Goal: Task Accomplishment & Management: Manage account settings

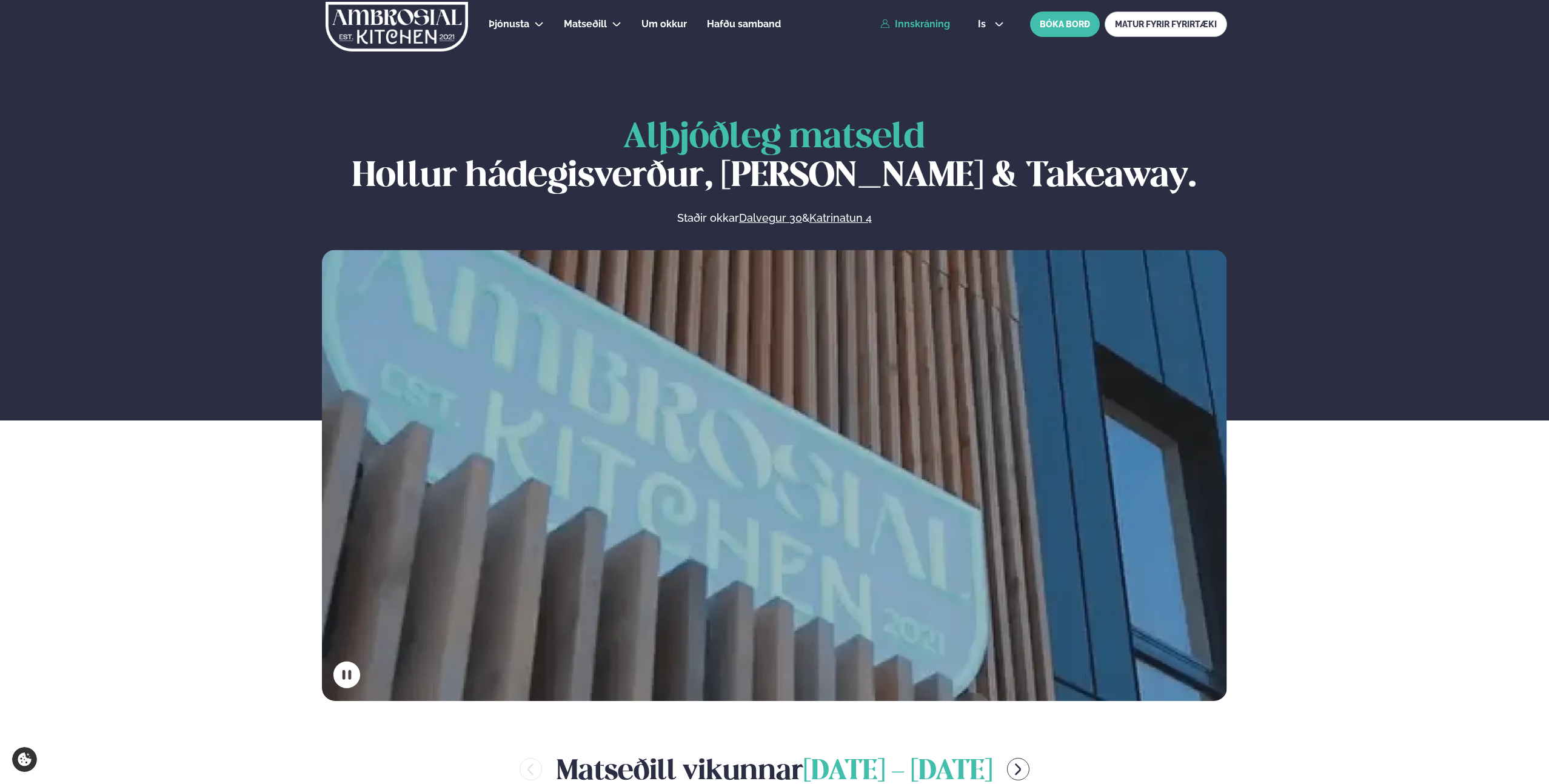
click at [927, 25] on link "Innskráning" at bounding box center [914, 25] width 70 height 11
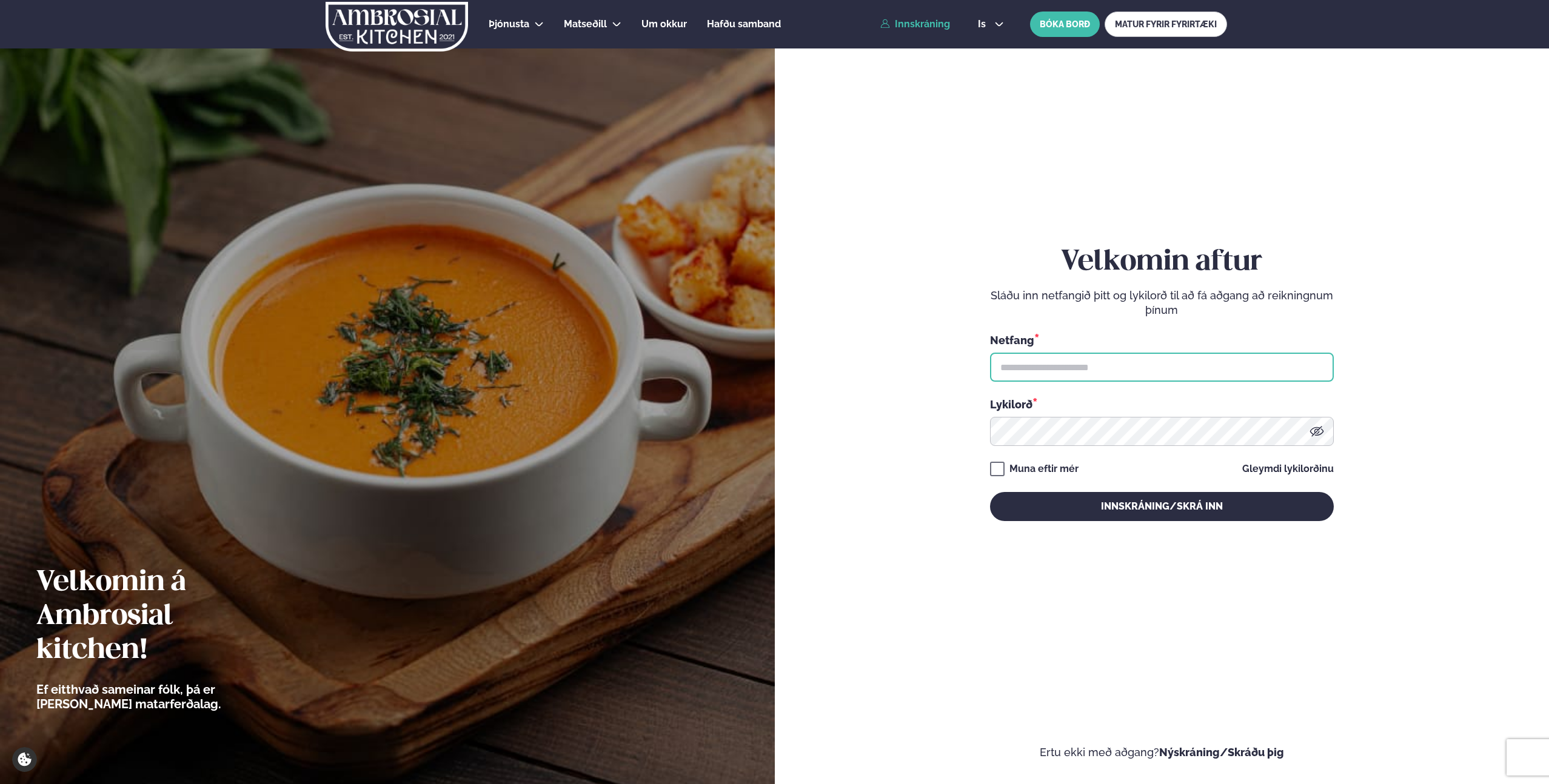
click at [1072, 376] on input "text" at bounding box center [1162, 367] width 343 height 29
click at [1078, 367] on input "text" at bounding box center [1162, 367] width 343 height 29
click at [1078, 367] on input "text" at bounding box center [1162, 367] width 343 height 29
click at [1079, 367] on input "text" at bounding box center [1162, 367] width 343 height 29
click at [937, 385] on form "Velkomin aftur Sláðu inn netfangið þitt og lykilorð til að fá aðgang að reiknin…" at bounding box center [1162, 395] width 702 height 730
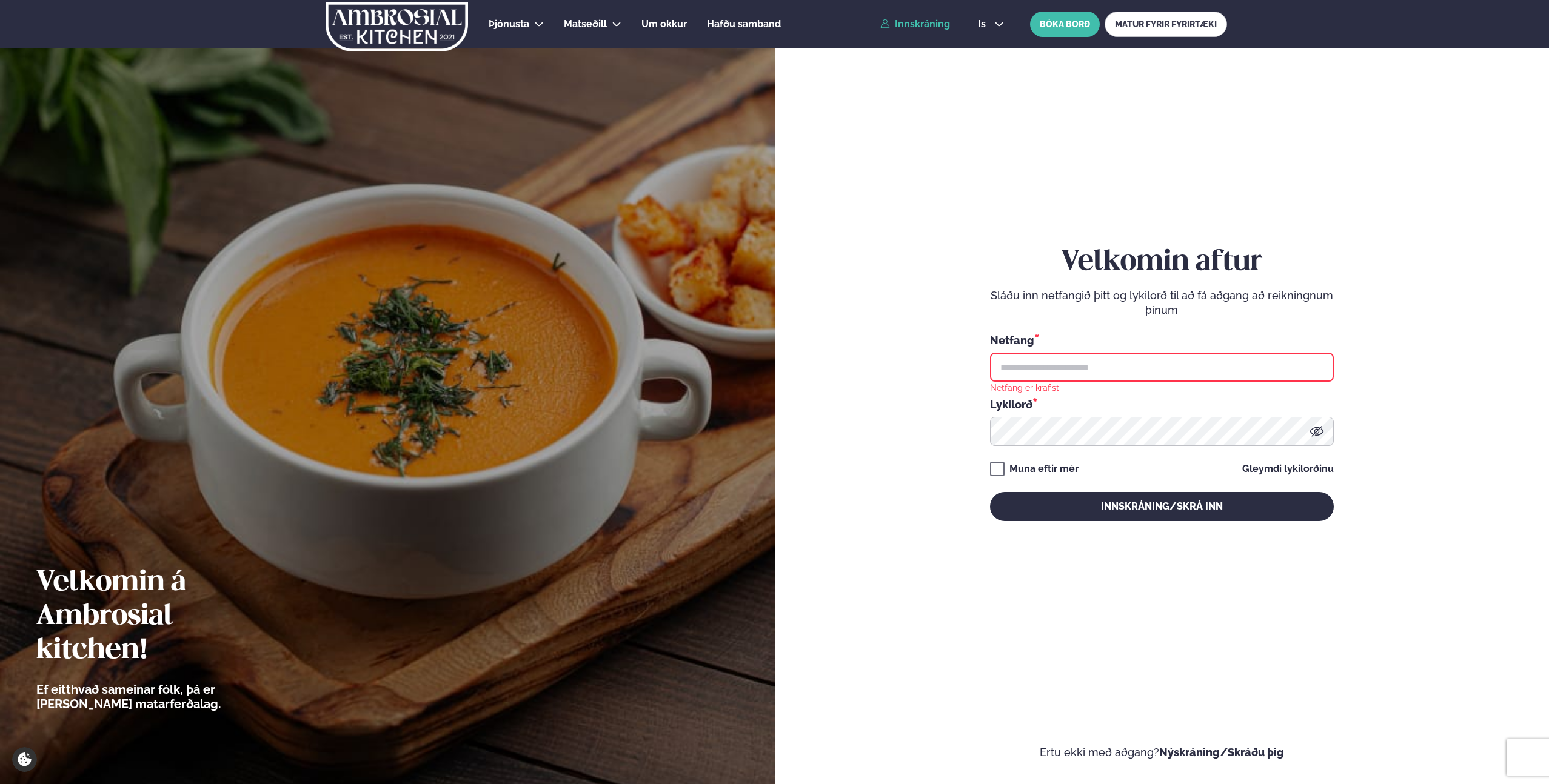
click at [899, 384] on form "Velkomin aftur Sláðu inn netfangið þitt og lykilorð til að fá aðgang að reiknin…" at bounding box center [1162, 395] width 702 height 730
click at [1061, 368] on input "text" at bounding box center [1162, 367] width 343 height 29
type input "**********"
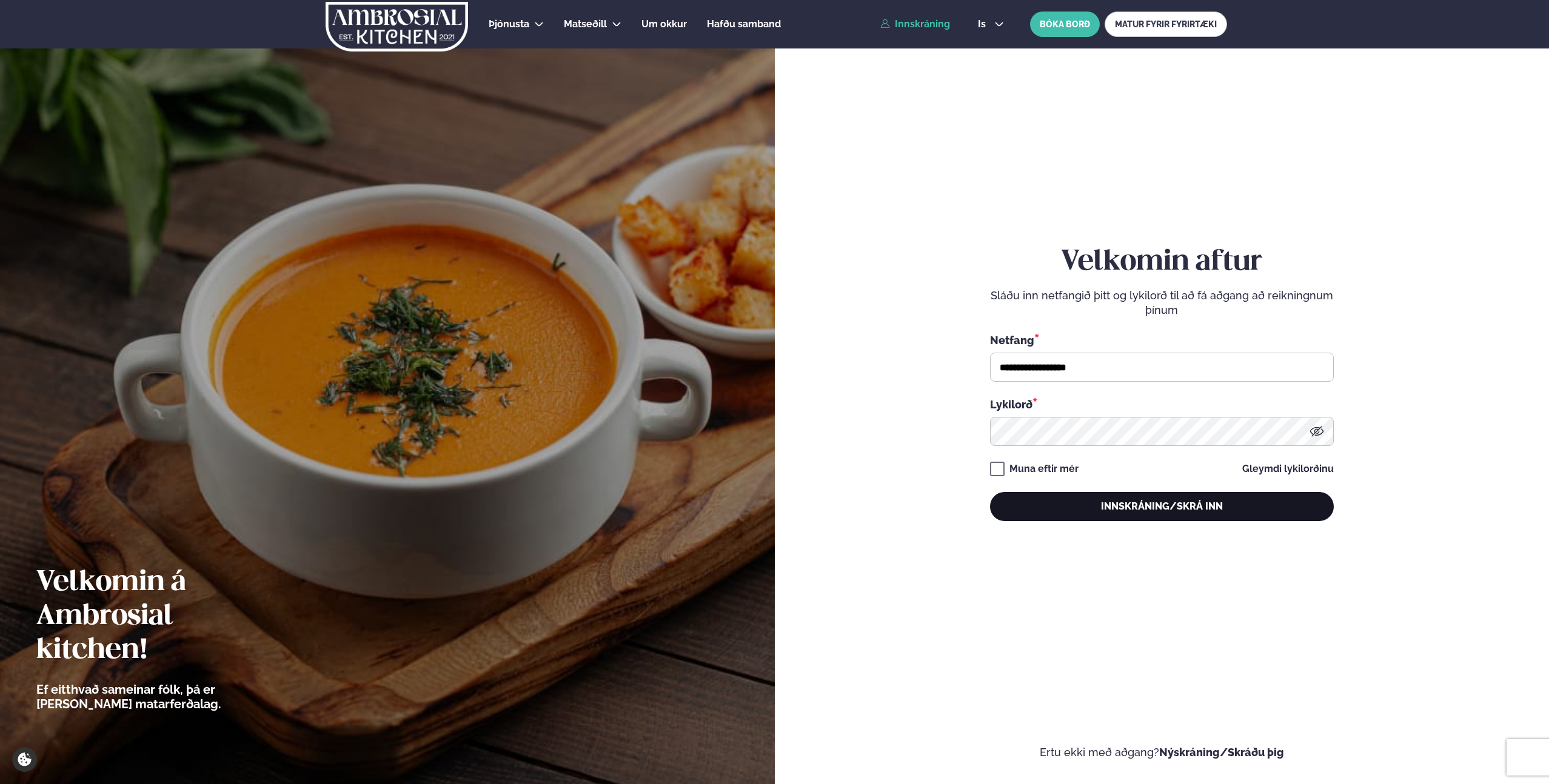
click at [1225, 504] on button "Innskráning/Skrá inn" at bounding box center [1162, 507] width 343 height 29
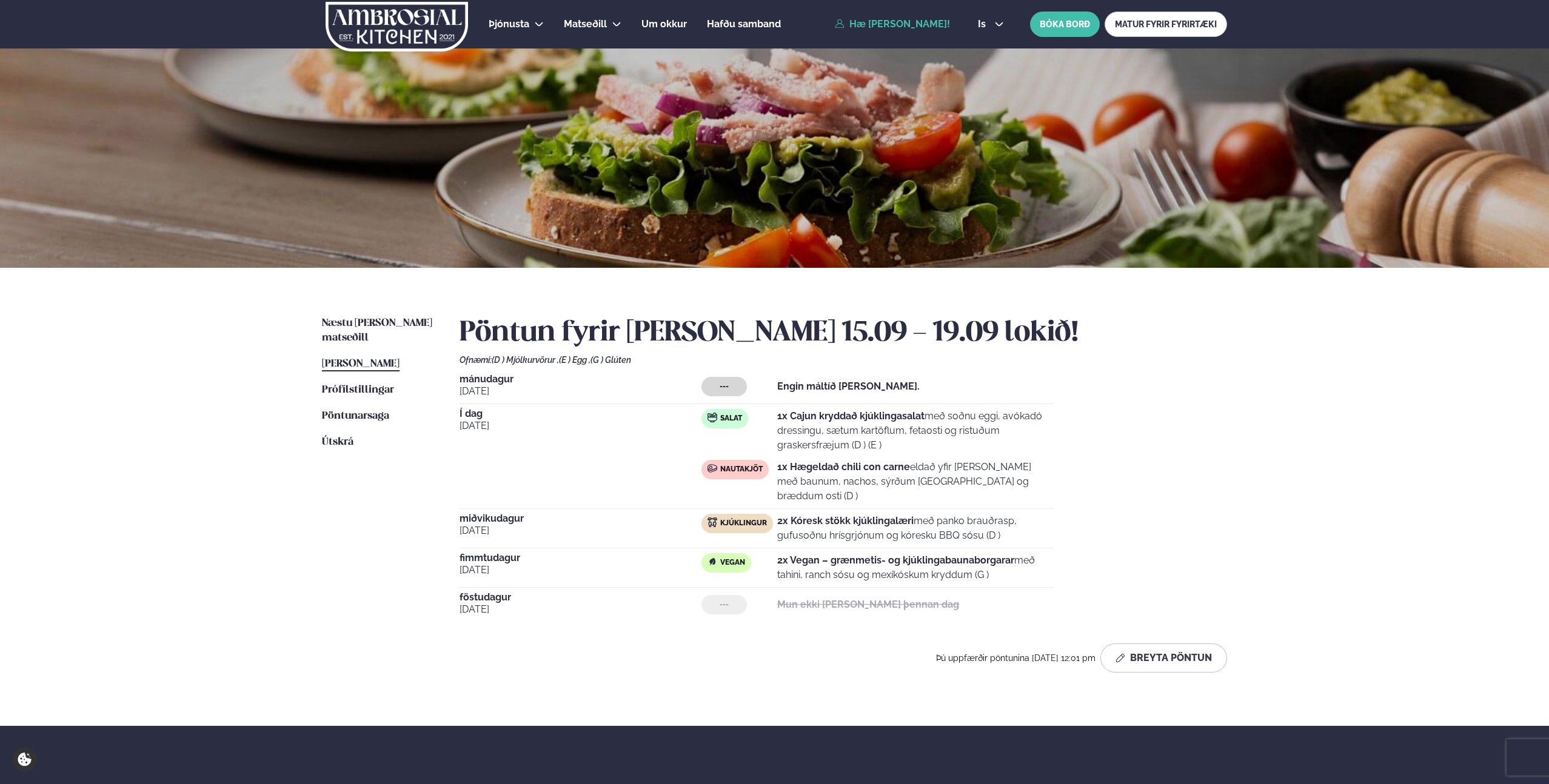
drag, startPoint x: 839, startPoint y: 471, endPoint x: 880, endPoint y: 460, distance: 42.4
click at [849, 464] on strong "1x Hægeldað chili con carne" at bounding box center [843, 467] width 133 height 11
drag, startPoint x: 908, startPoint y: 458, endPoint x: 854, endPoint y: 460, distance: 54.0
click at [908, 458] on div "Salat 1x Cajun kryddað kjúklingasalat með soðnu eggi, avókadó dressingu, sætum …" at bounding box center [878, 456] width 353 height 94
click at [854, 460] on p "1x Hægeldað chili con carne eldað yfir [PERSON_NAME] með baunum, nachos, sýrðum…" at bounding box center [915, 481] width 277 height 44
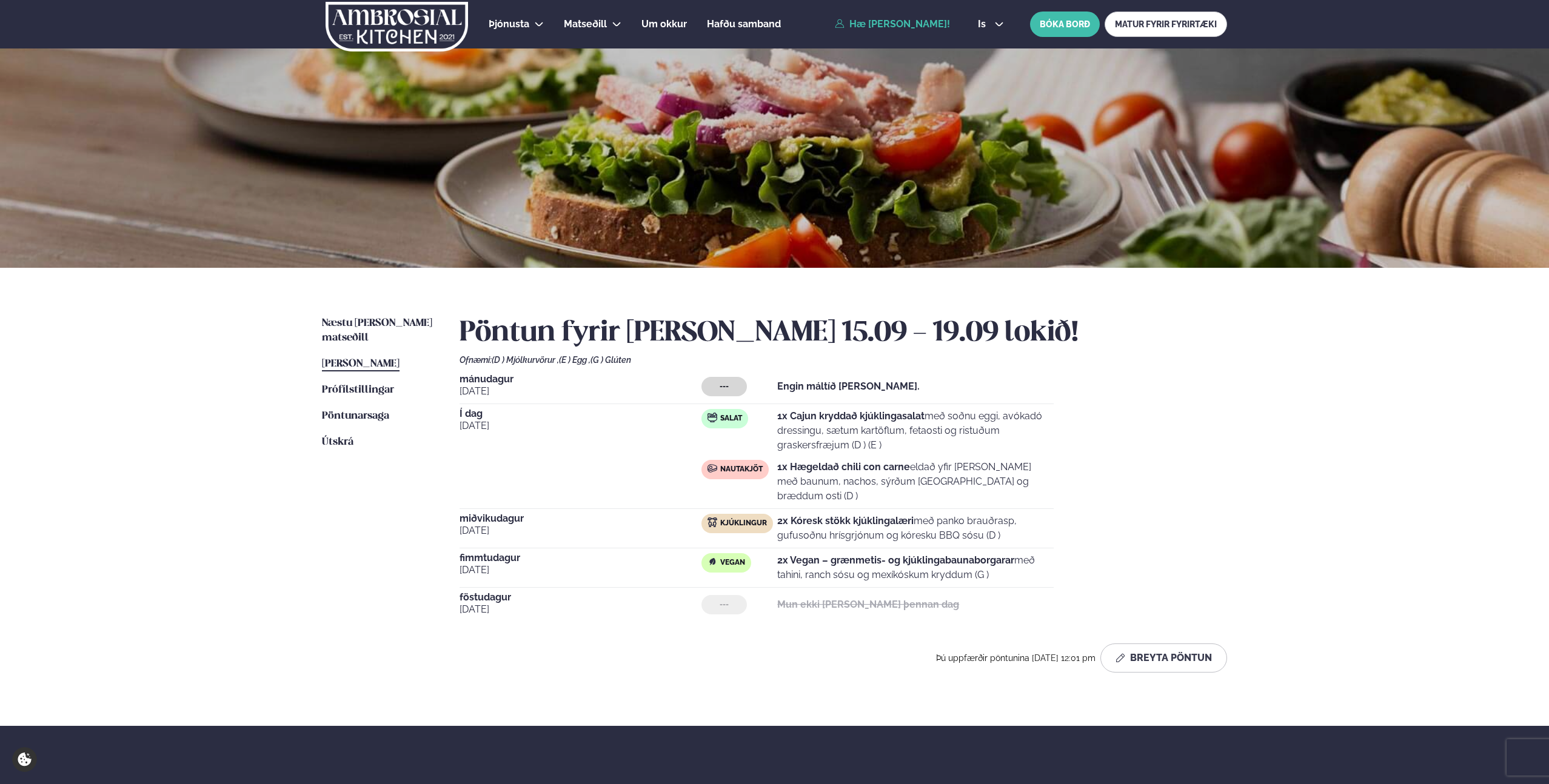
drag, startPoint x: 828, startPoint y: 465, endPoint x: 1018, endPoint y: 451, distance: 190.5
click at [1018, 451] on div "Salat 1x Cajun kryddað kjúklingasalat með soðnu eggi, avókadó dressingu, sætum …" at bounding box center [878, 456] width 353 height 94
click at [941, 468] on p "1x Hægeldað chili con carne eldað yfir [PERSON_NAME] með baunum, nachos, sýrðum…" at bounding box center [915, 481] width 277 height 44
click at [817, 485] on p "1x Hægeldað chili con carne eldað yfir [PERSON_NAME] með baunum, nachos, sýrðum…" at bounding box center [915, 481] width 277 height 44
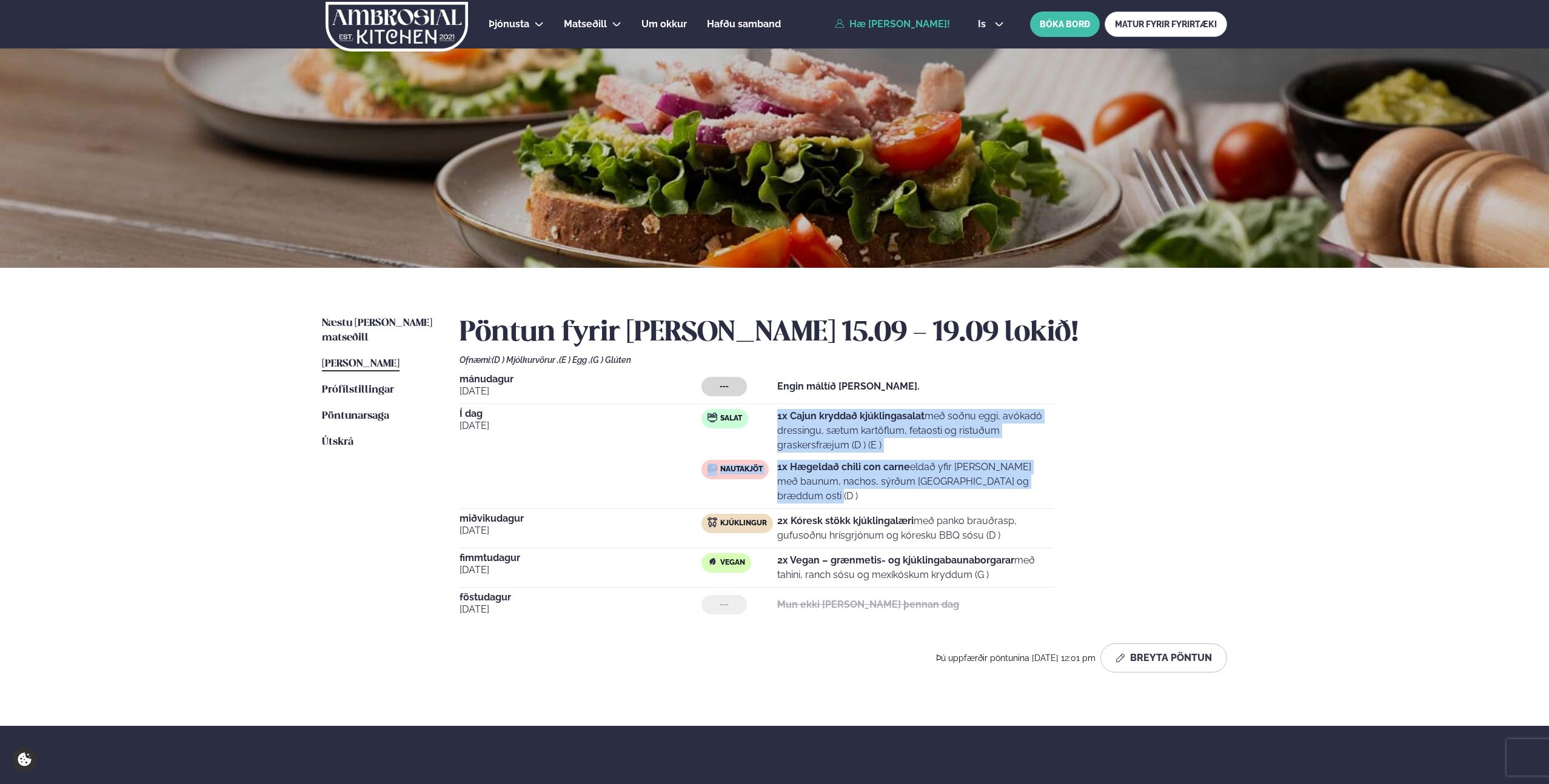
drag, startPoint x: 980, startPoint y: 482, endPoint x: 770, endPoint y: 418, distance: 219.5
click at [770, 418] on div "Salat 1x Cajun kryddað kjúklingasalat með soðnu eggi, avókadó dressingu, sætum …" at bounding box center [878, 456] width 353 height 94
click at [949, 422] on p "1x Cajun kryddað kjúklingasalat með soðnu eggi, avókadó dressingu, sætum kartöf…" at bounding box center [915, 431] width 277 height 44
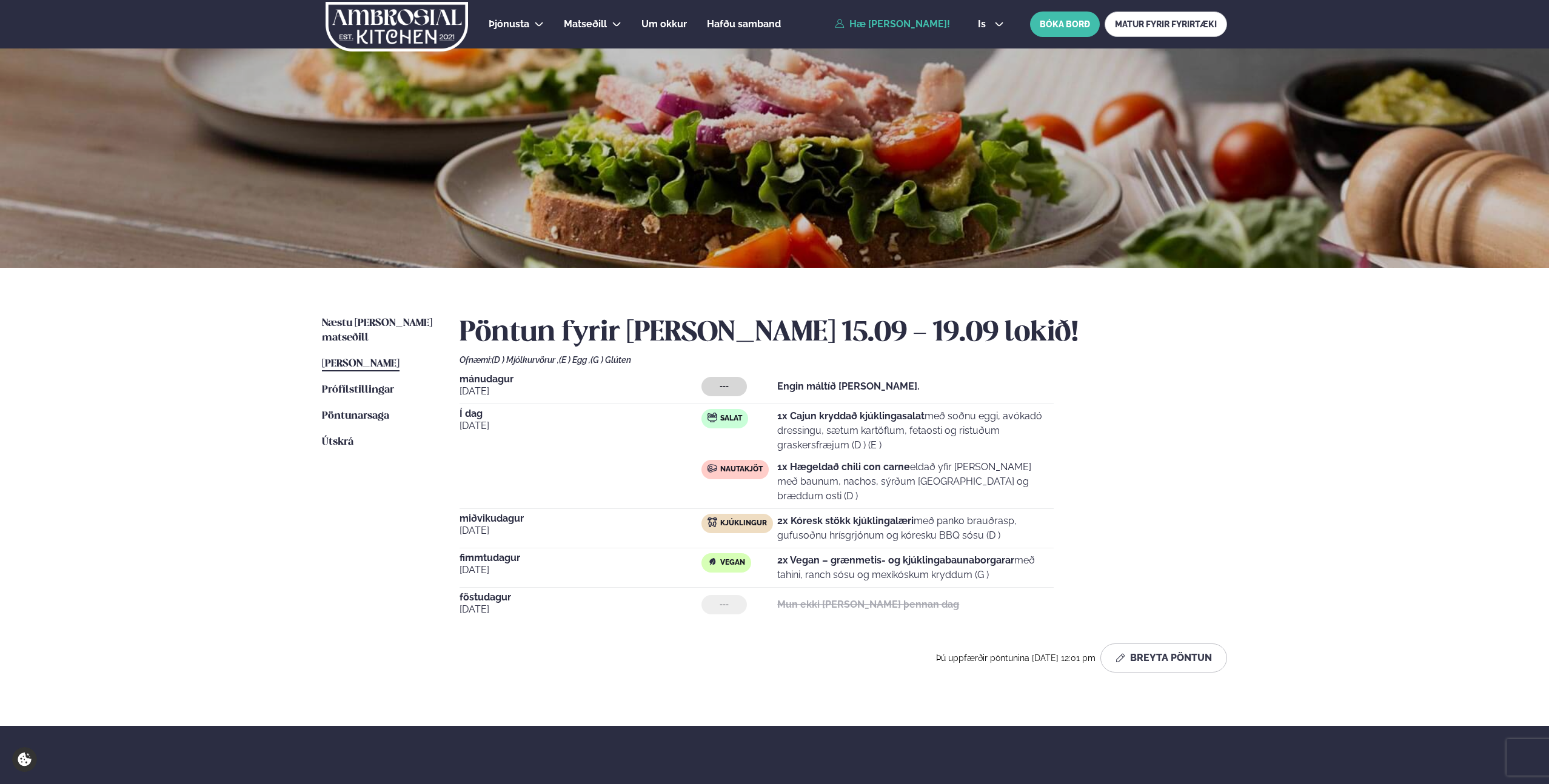
click at [984, 477] on p "1x Hægeldað chili con carne eldað yfir [PERSON_NAME] með baunum, nachos, sýrðum…" at bounding box center [915, 481] width 277 height 44
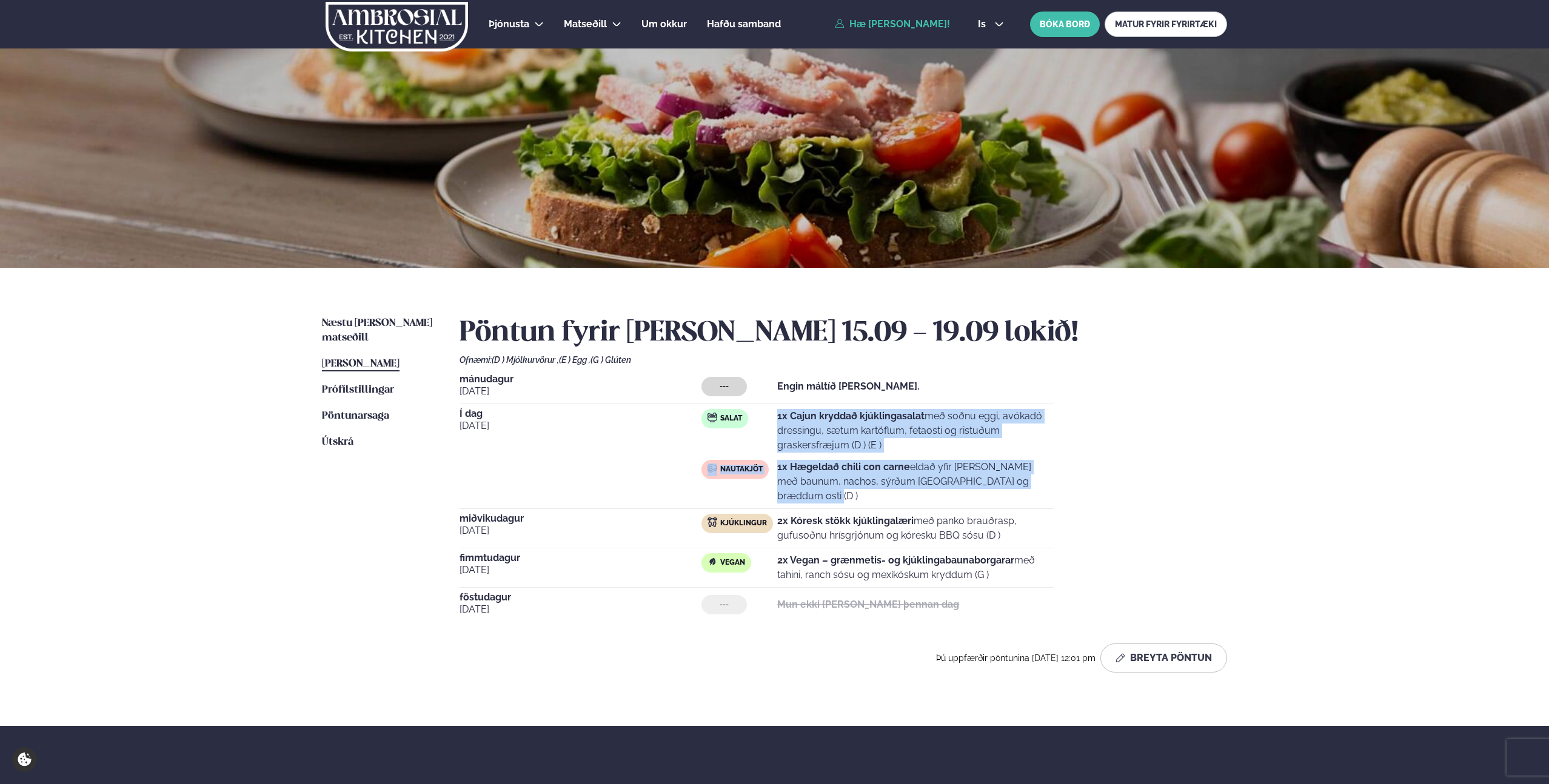
drag, startPoint x: 979, startPoint y: 481, endPoint x: 772, endPoint y: 412, distance: 218.2
click at [772, 412] on div "Salat 1x Cajun kryddað kjúklingasalat með soðnu eggi, avókadó dressingu, sætum …" at bounding box center [878, 456] width 353 height 94
click at [782, 412] on strong "1x Cajun kryddað kjúklingasalat" at bounding box center [851, 415] width 147 height 11
drag, startPoint x: 775, startPoint y: 415, endPoint x: 996, endPoint y: 476, distance: 229.3
click at [996, 476] on div "Salat 1x Cajun kryddað kjúklingasalat með soðnu eggi, avókadó dressingu, sætum …" at bounding box center [878, 456] width 353 height 94
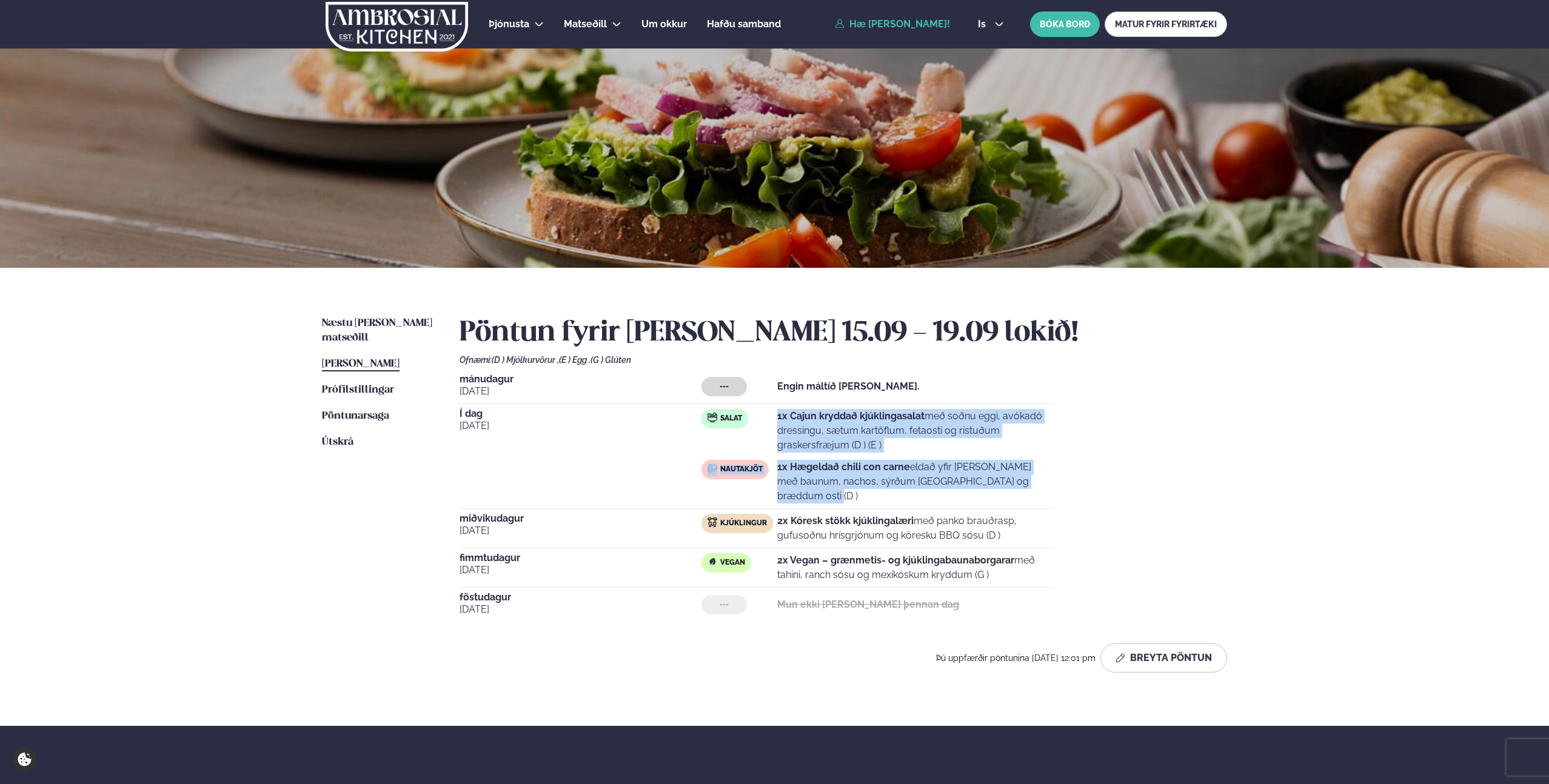
click at [1035, 480] on p "1x Hægeldað chili con carne eldað yfir [PERSON_NAME] með baunum, nachos, sýrðum…" at bounding box center [915, 481] width 277 height 44
drag, startPoint x: 1008, startPoint y: 481, endPoint x: 776, endPoint y: 421, distance: 239.6
click at [776, 421] on div "Salat 1x Cajun kryddað kjúklingasalat með soðnu eggi, avókadó dressingu, sætum …" at bounding box center [878, 456] width 353 height 94
click at [868, 438] on p "1x Cajun kryddað kjúklingasalat með soðnu eggi, avókadó dressingu, sætum kartöf…" at bounding box center [915, 431] width 277 height 44
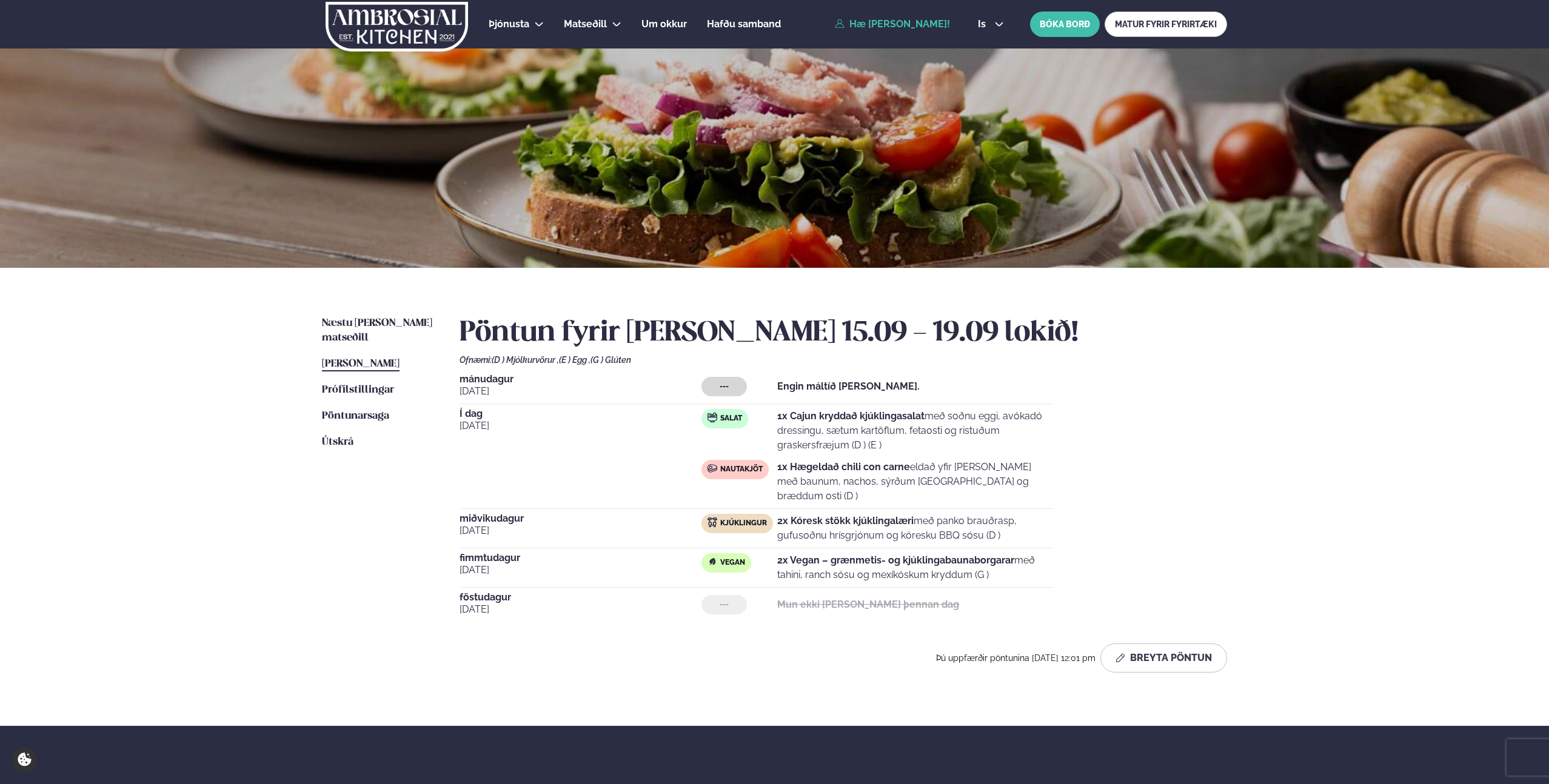
click at [896, 442] on p "1x Cajun kryddað kjúklingasalat með soðnu eggi, avókadó dressingu, sætum kartöf…" at bounding box center [915, 431] width 277 height 44
click at [926, 454] on div "Salat 1x Cajun kryddað kjúklingasalat með soðnu eggi, avókadó dressingu, sætum …" at bounding box center [878, 456] width 353 height 94
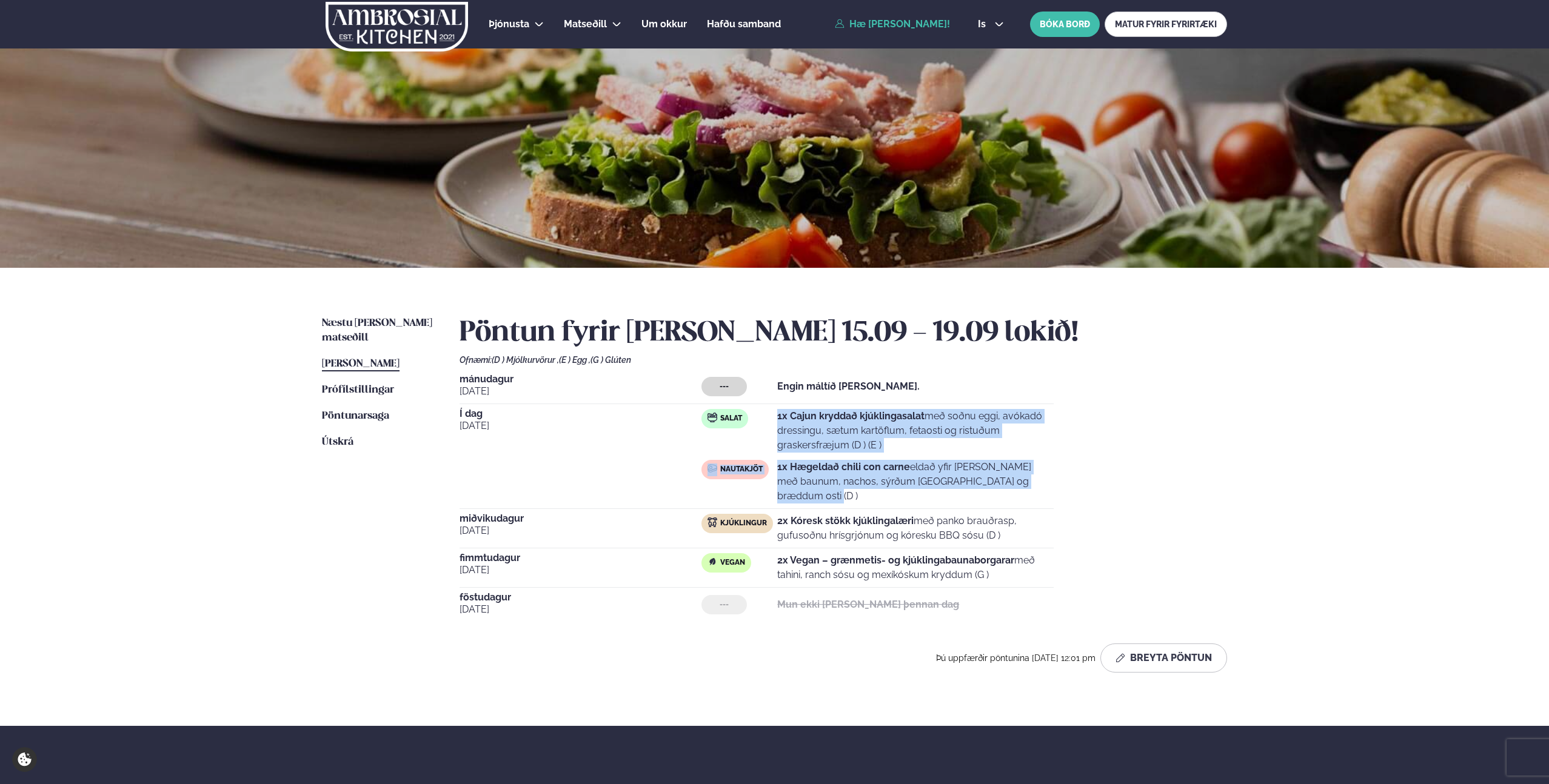
drag, startPoint x: 981, startPoint y: 479, endPoint x: 763, endPoint y: 422, distance: 225.3
click at [763, 422] on div "Salat 1x Cajun kryddað kjúklingasalat með soðnu eggi, avókadó dressingu, sætum …" at bounding box center [878, 456] width 353 height 94
click at [961, 438] on p "1x Cajun kryddað kjúklingasalat með soðnu eggi, avókadó dressingu, sætum kartöf…" at bounding box center [915, 431] width 277 height 44
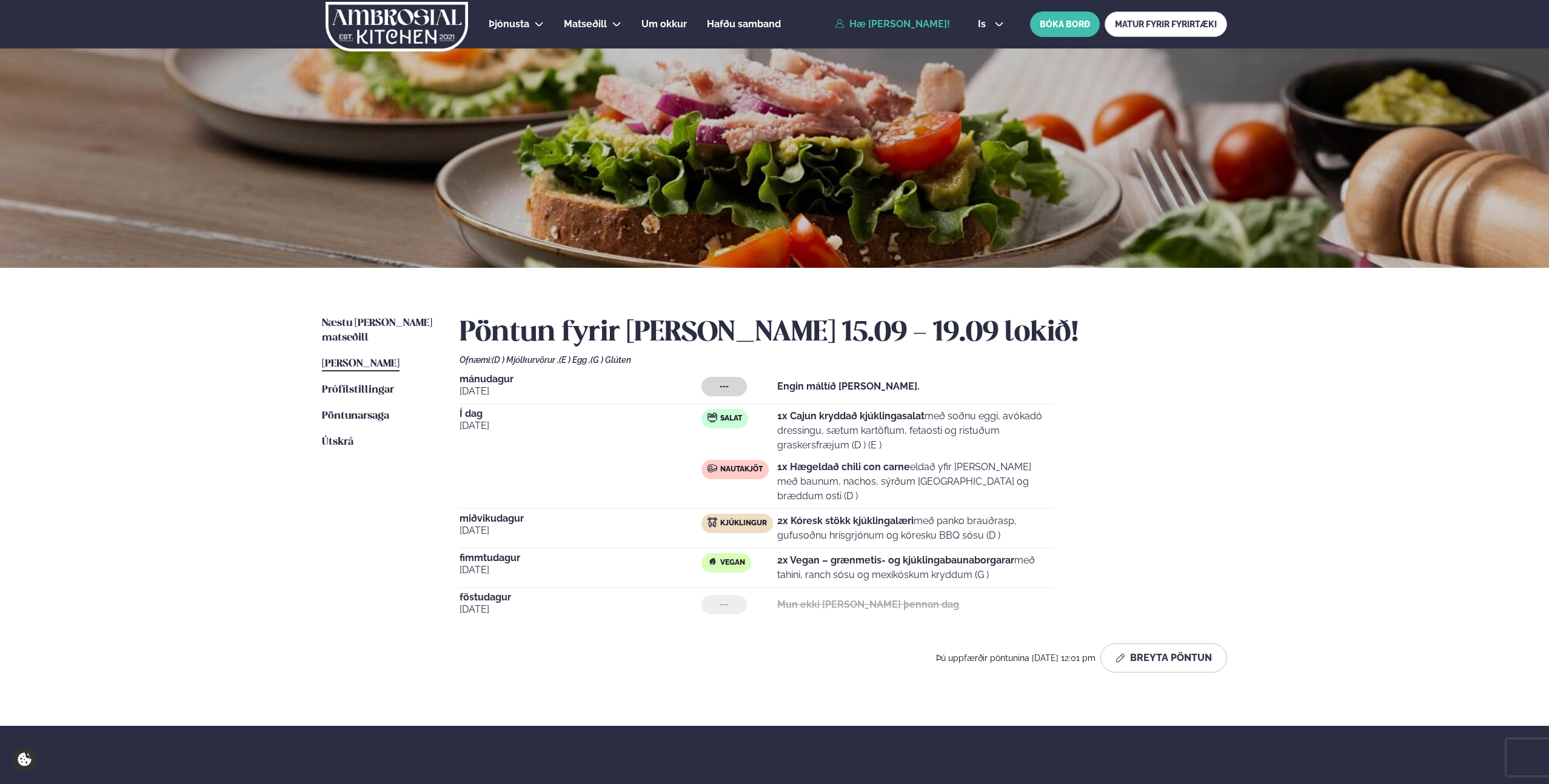
click at [1223, 425] on div "[DATE] --- Engin máltíð [PERSON_NAME]. Í dag [DATE] Salat 1x Cajun kryddað kjúk…" at bounding box center [843, 498] width 767 height 248
click at [170, 370] on div "Þjónusta Hádegismatur fyrir fyrirtæki Fyrirtækja veitingar Einkapartý Matseðill…" at bounding box center [774, 488] width 1549 height 976
